Goal: Task Accomplishment & Management: Use online tool/utility

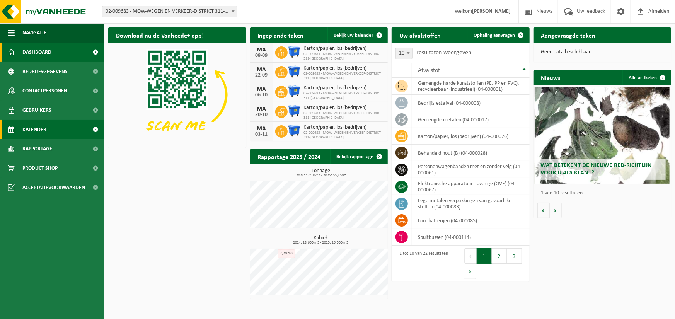
click at [40, 130] on span "Kalender" at bounding box center [34, 129] width 24 height 19
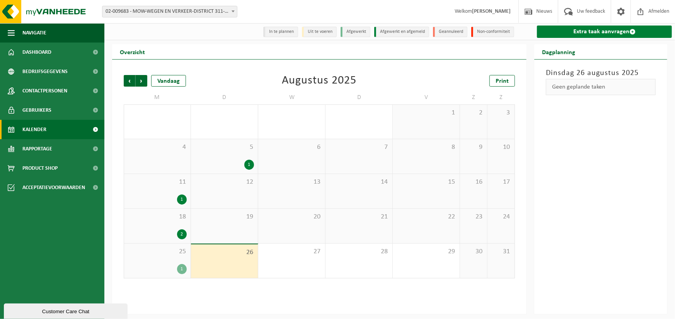
click at [575, 30] on link "Extra taak aanvragen" at bounding box center [604, 32] width 135 height 12
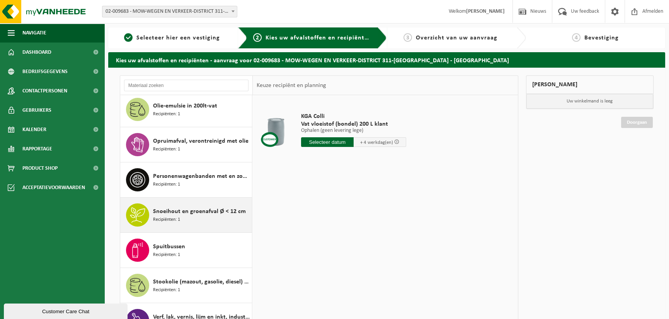
click at [199, 213] on span "Snoeihout en groenafval Ø < 12 cm" at bounding box center [199, 211] width 93 height 9
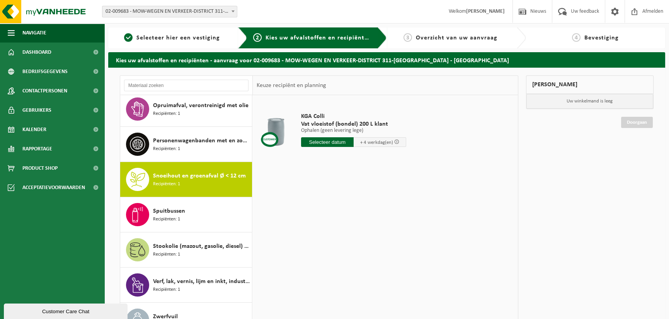
scroll to position [470, 0]
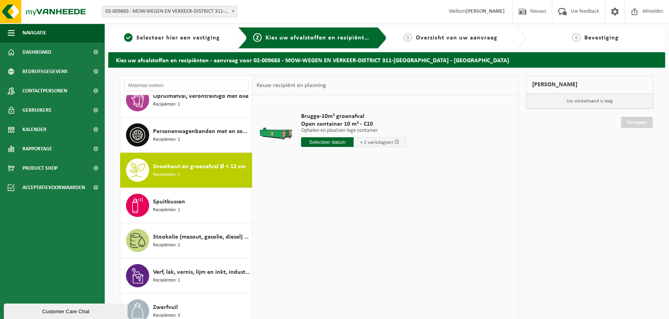
click at [314, 143] on input "text" at bounding box center [327, 142] width 53 height 10
click at [345, 238] on div "28" at bounding box center [349, 235] width 14 height 12
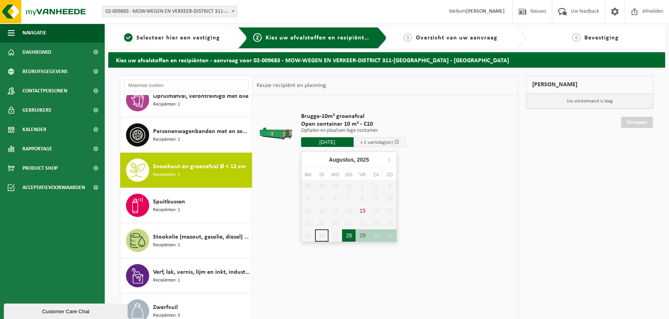
type input "Van 2025-08-28"
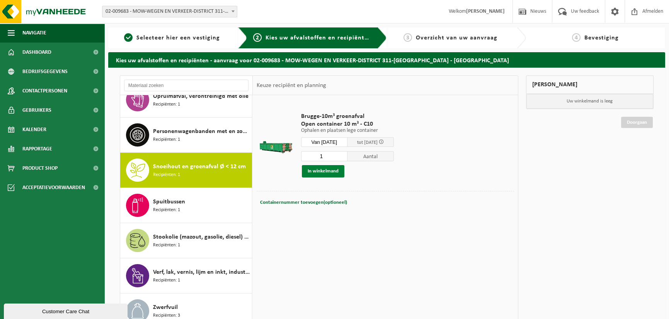
click at [323, 173] on button "In winkelmand" at bounding box center [323, 171] width 43 height 12
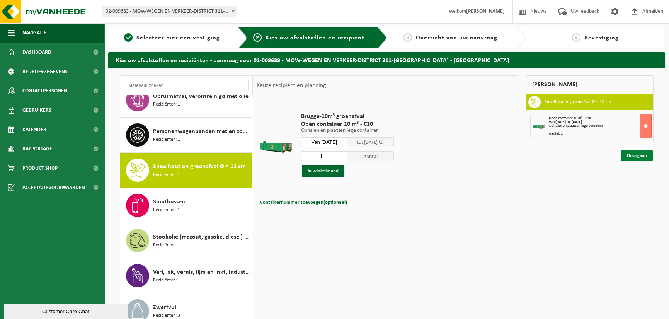
click at [634, 154] on link "Doorgaan" at bounding box center [637, 155] width 32 height 11
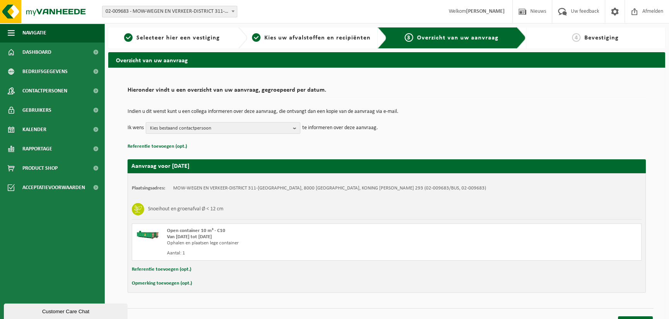
scroll to position [12, 0]
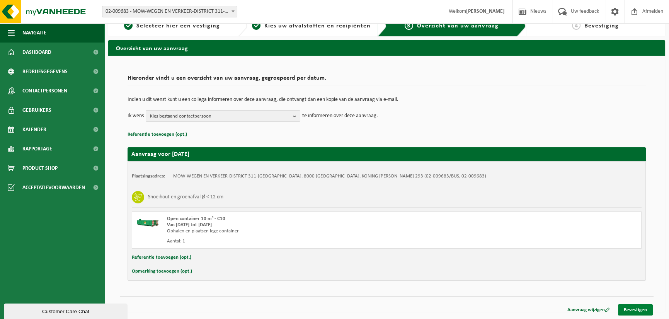
click at [640, 308] on link "Bevestigen" at bounding box center [635, 309] width 35 height 11
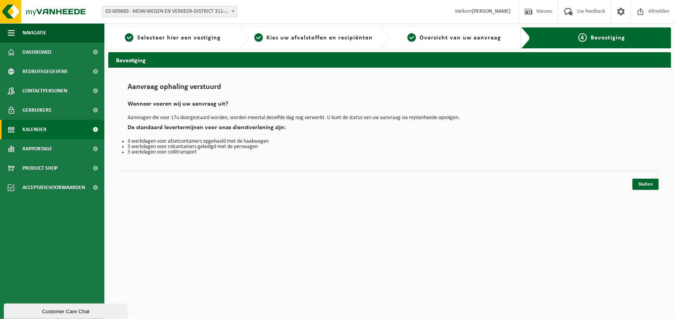
click at [34, 127] on span "Kalender" at bounding box center [34, 129] width 24 height 19
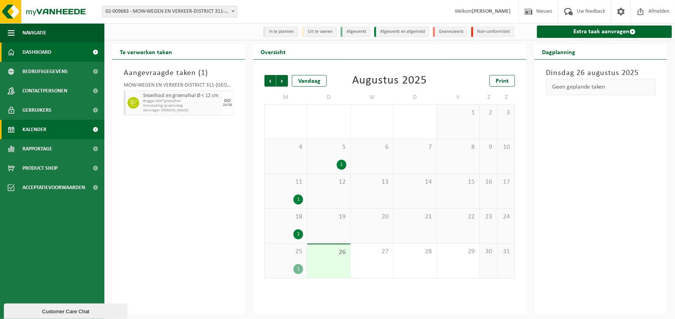
click at [44, 50] on span "Dashboard" at bounding box center [36, 52] width 29 height 19
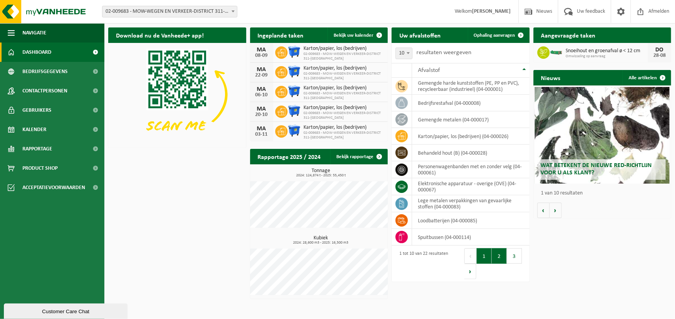
click at [499, 256] on button "2" at bounding box center [498, 255] width 15 height 15
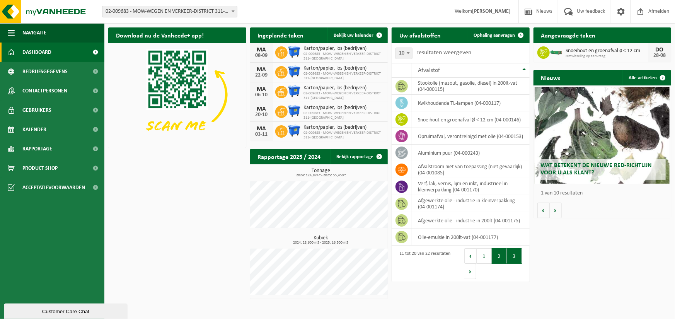
click at [513, 254] on button "3" at bounding box center [514, 255] width 15 height 15
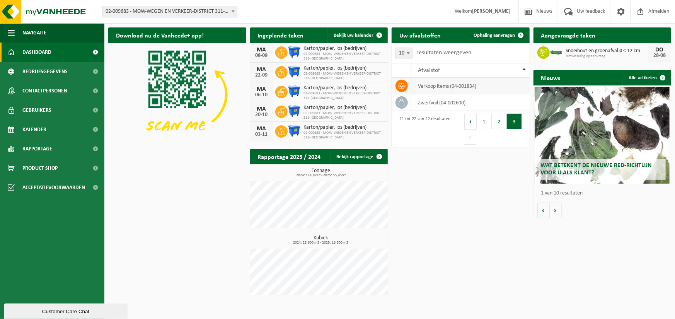
click at [401, 87] on icon at bounding box center [402, 86] width 8 height 8
click at [446, 88] on td "verkoop items (04-001834)" at bounding box center [470, 86] width 117 height 17
click at [506, 87] on td "verkoop items (04-001834)" at bounding box center [470, 86] width 117 height 17
click at [501, 125] on button "2" at bounding box center [498, 121] width 15 height 15
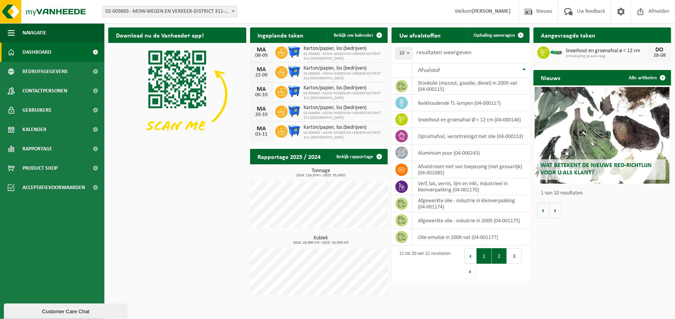
click at [483, 255] on button "1" at bounding box center [483, 255] width 15 height 15
